Goal: Task Accomplishment & Management: Manage account settings

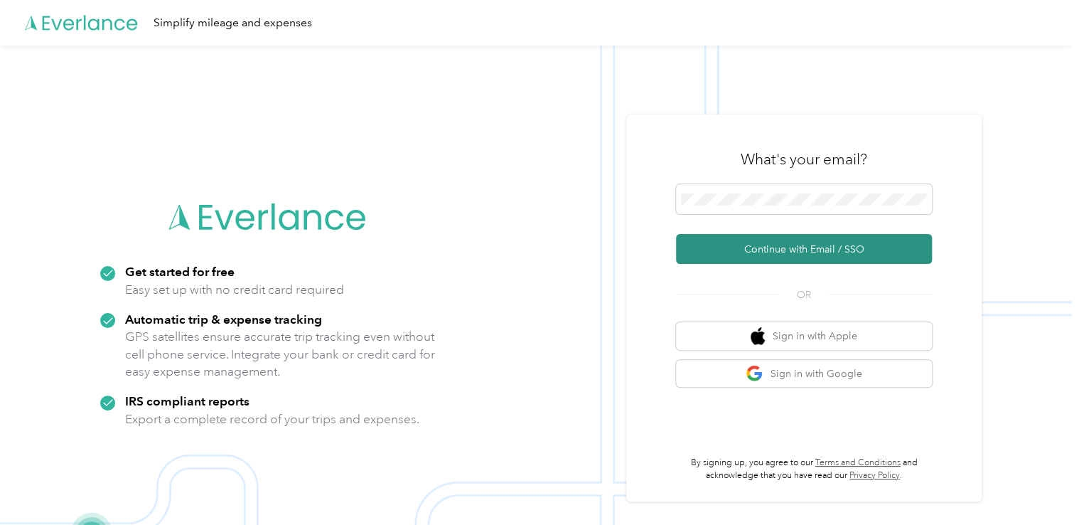
click at [813, 249] on button "Continue with Email / SSO" at bounding box center [804, 249] width 256 height 30
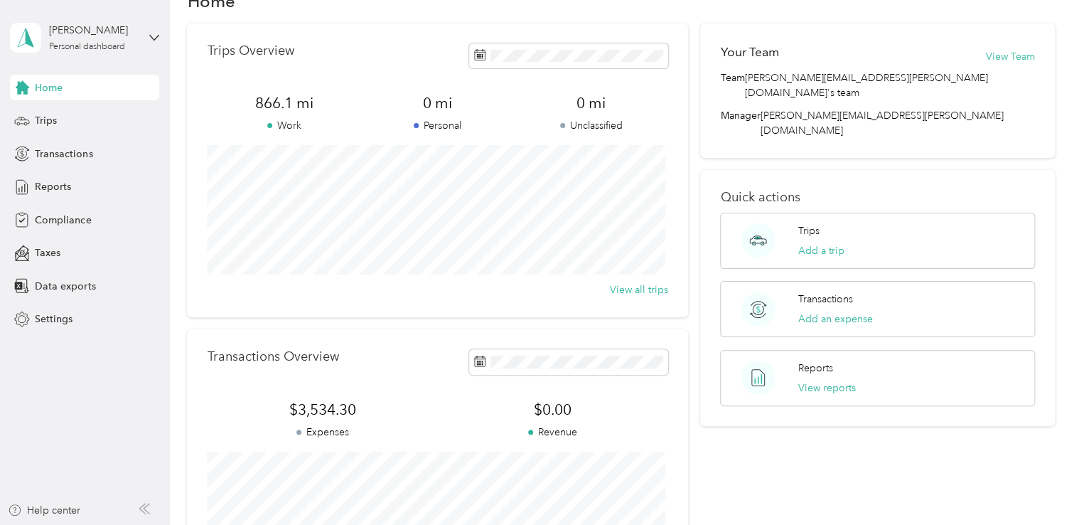
scroll to position [16, 0]
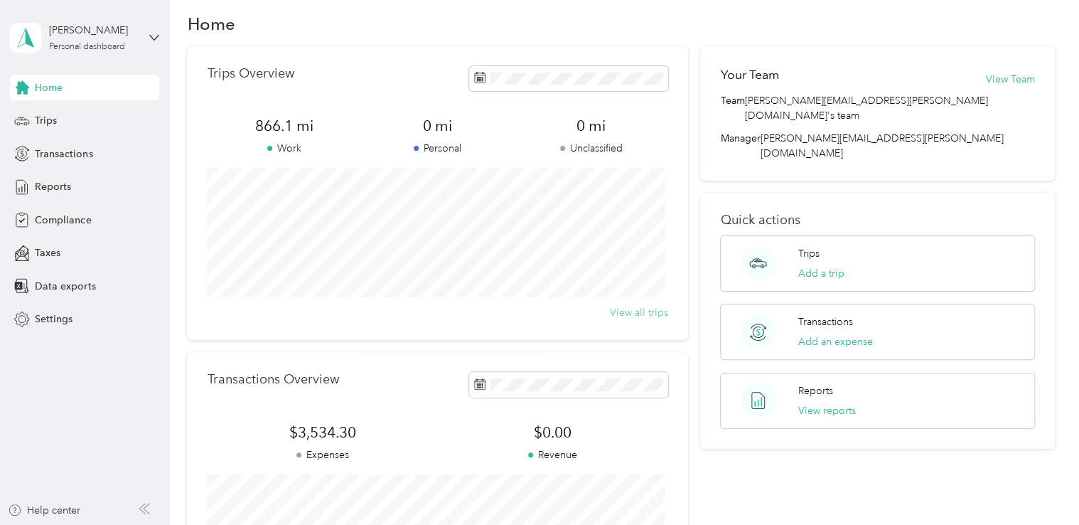
click at [634, 311] on button "View all trips" at bounding box center [639, 312] width 58 height 15
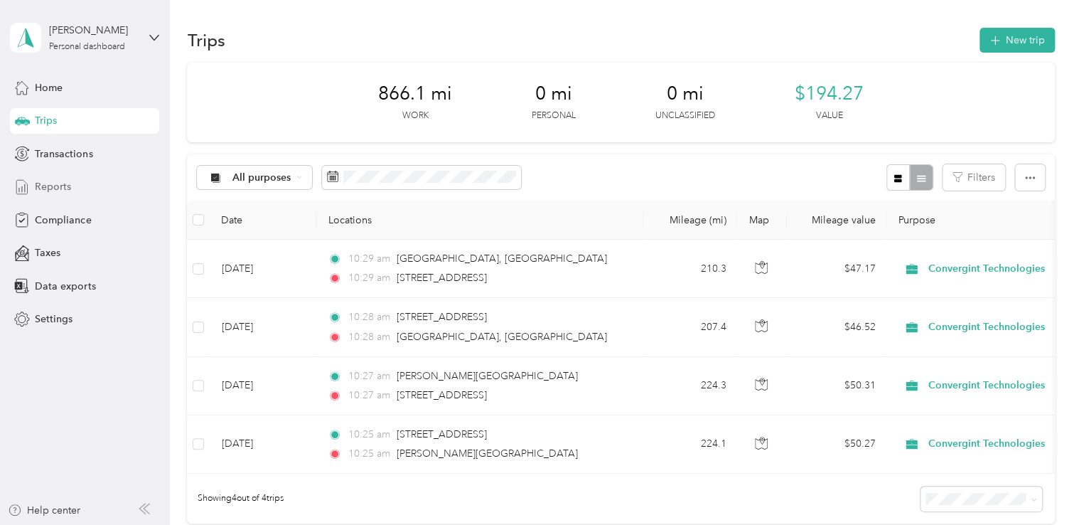
click at [57, 183] on span "Reports" at bounding box center [53, 186] width 36 height 15
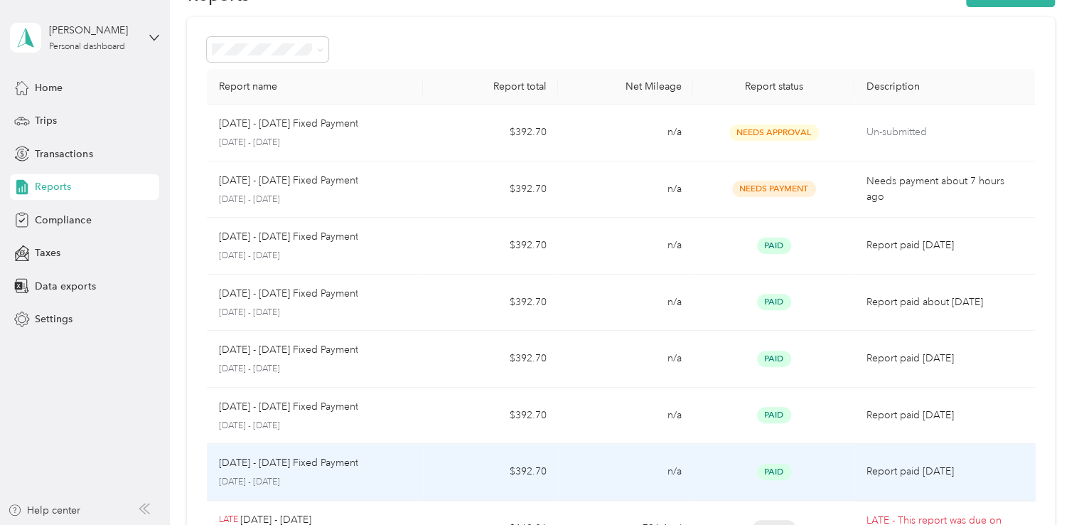
scroll to position [45, 0]
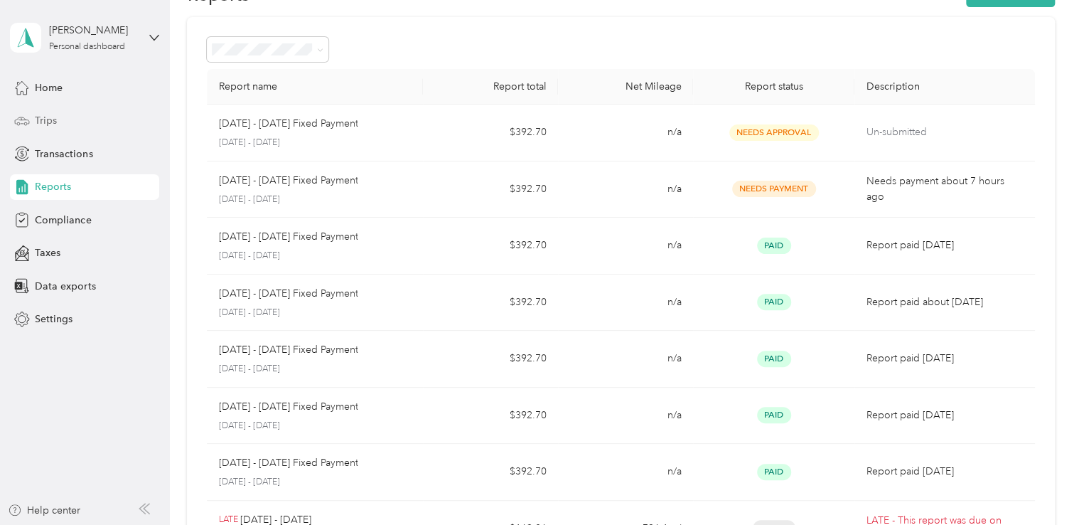
click at [47, 117] on span "Trips" at bounding box center [46, 120] width 22 height 15
